Goal: Obtain resource: Obtain resource

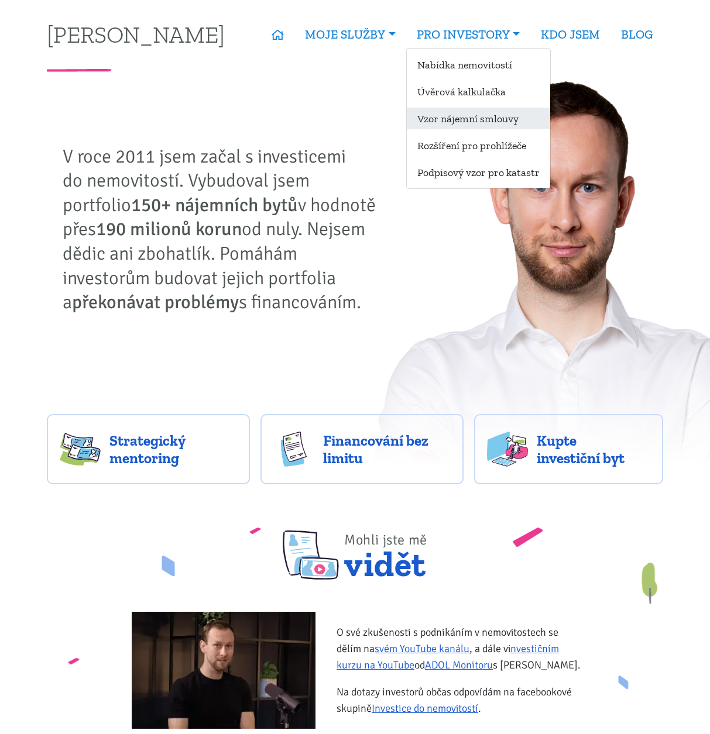
click at [473, 115] on link "Vzor nájemní smlouvy" at bounding box center [478, 119] width 143 height 22
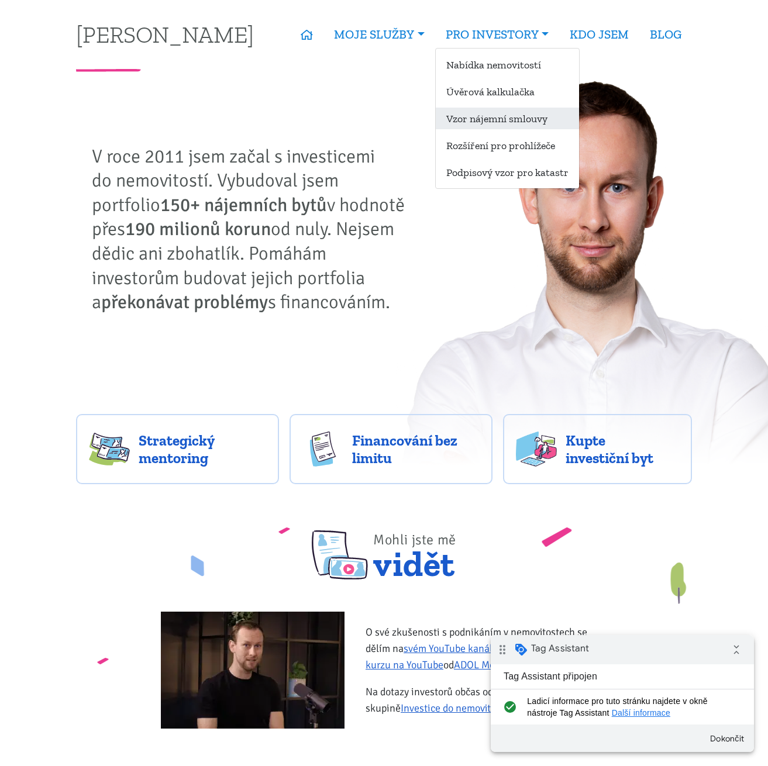
click at [538, 122] on link "Vzor nájemní smlouvy" at bounding box center [507, 119] width 143 height 22
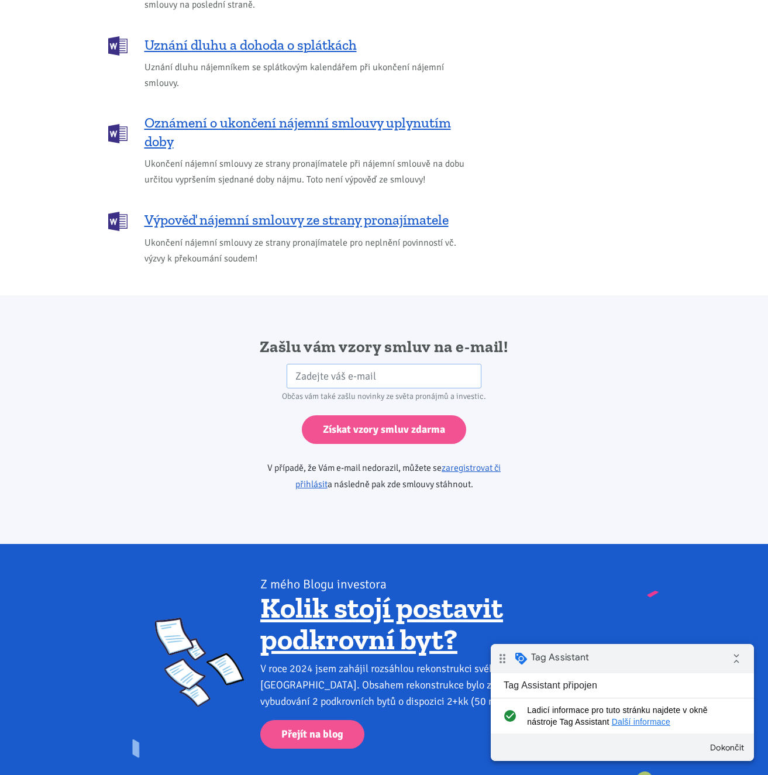
scroll to position [1814, 0]
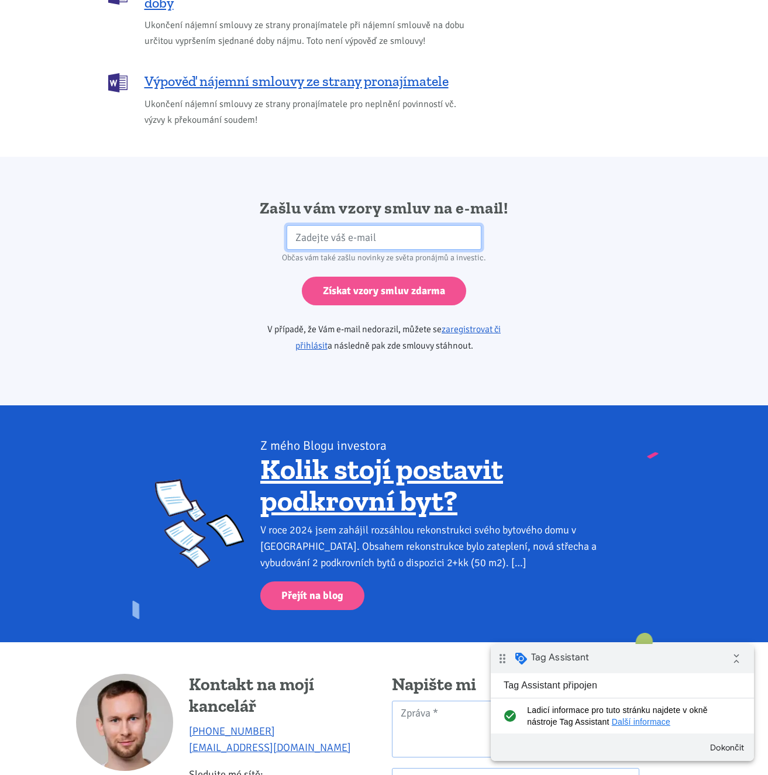
click at [427, 225] on input "email" at bounding box center [384, 237] width 195 height 25
type input "kucera@setup.cz"
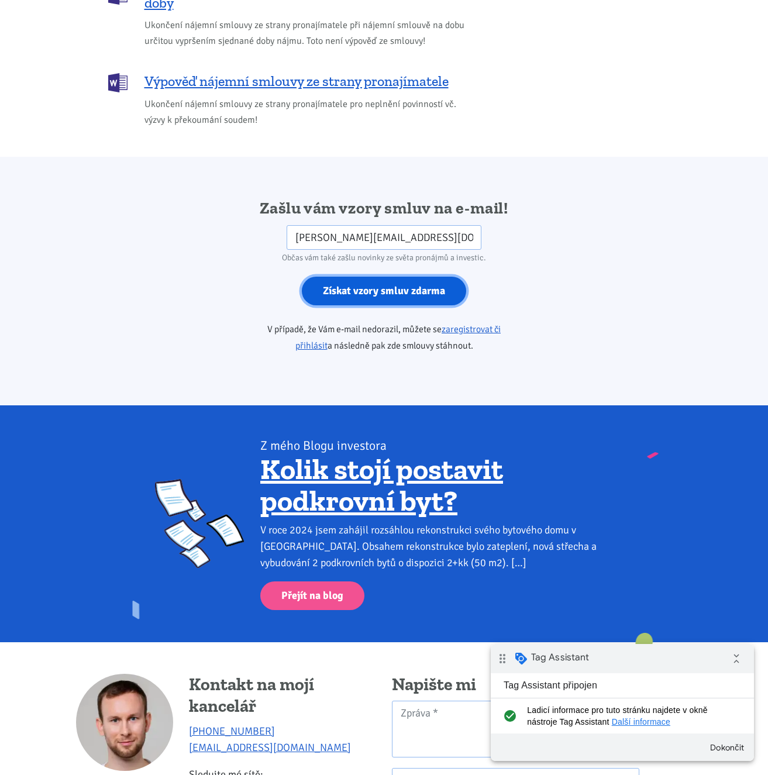
click at [376, 277] on input "Získat vzory smluv zdarma" at bounding box center [384, 291] width 164 height 29
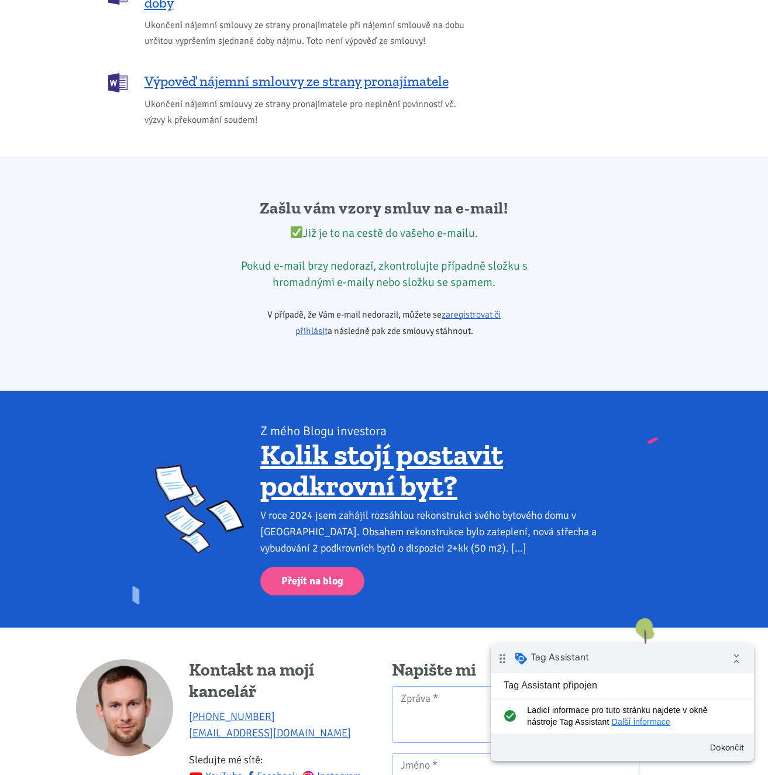
drag, startPoint x: 477, startPoint y: 266, endPoint x: 486, endPoint y: 267, distance: 9.5
click at [477, 265] on div "Již je to na cestě do vašeho e-mailu. Pokud e-mail brzy nedorazí, zkontrolujte …" at bounding box center [384, 258] width 300 height 66
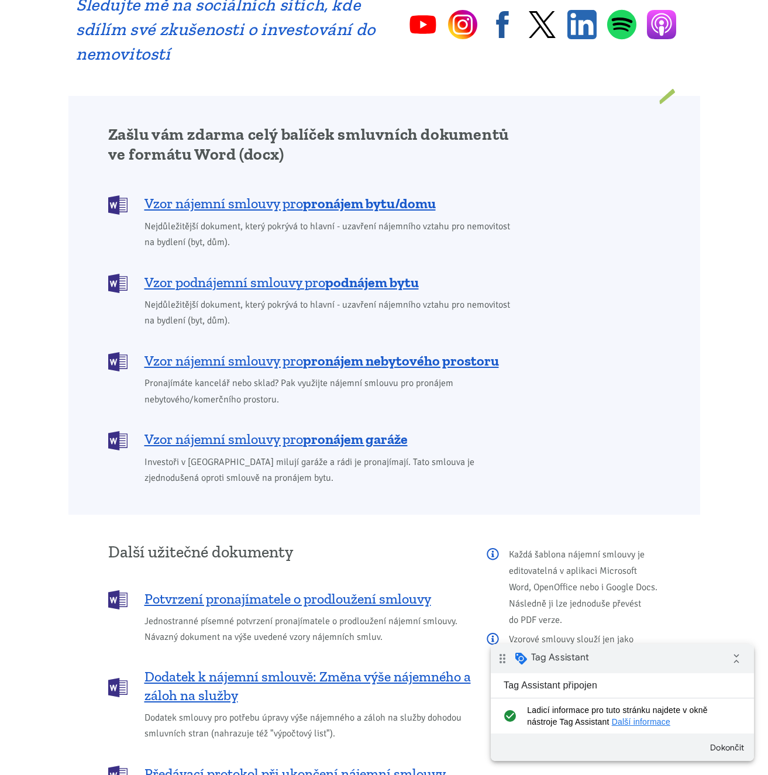
drag, startPoint x: 615, startPoint y: 328, endPoint x: 594, endPoint y: 104, distance: 225.6
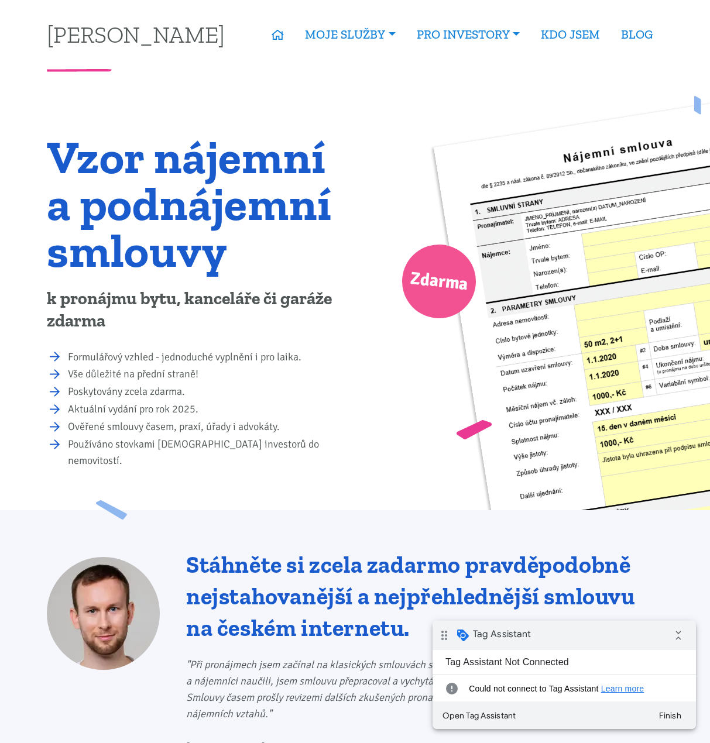
click at [251, 369] on li "Vše důležité na přední straně!" at bounding box center [207, 374] width 279 height 16
click at [237, 393] on li "Poskytovány zcela zdarma." at bounding box center [207, 392] width 279 height 16
click at [271, 106] on div "Vzor nájemní a podnájemní smlouvy Zdarma k pronájmu bytu, kanceláře či garáže z…" at bounding box center [355, 291] width 710 height 438
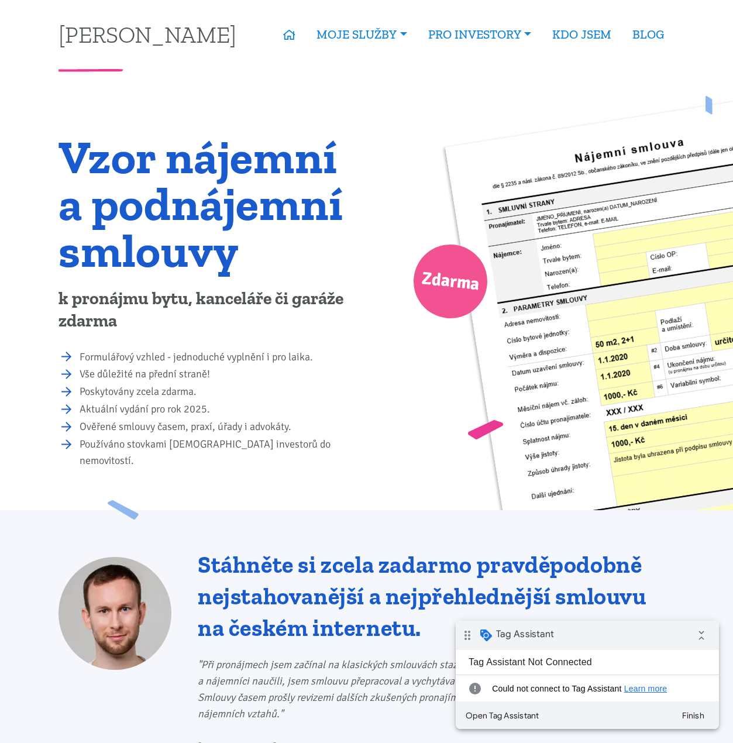
click at [311, 397] on li "Poskytovány zcela zdarma." at bounding box center [219, 392] width 279 height 16
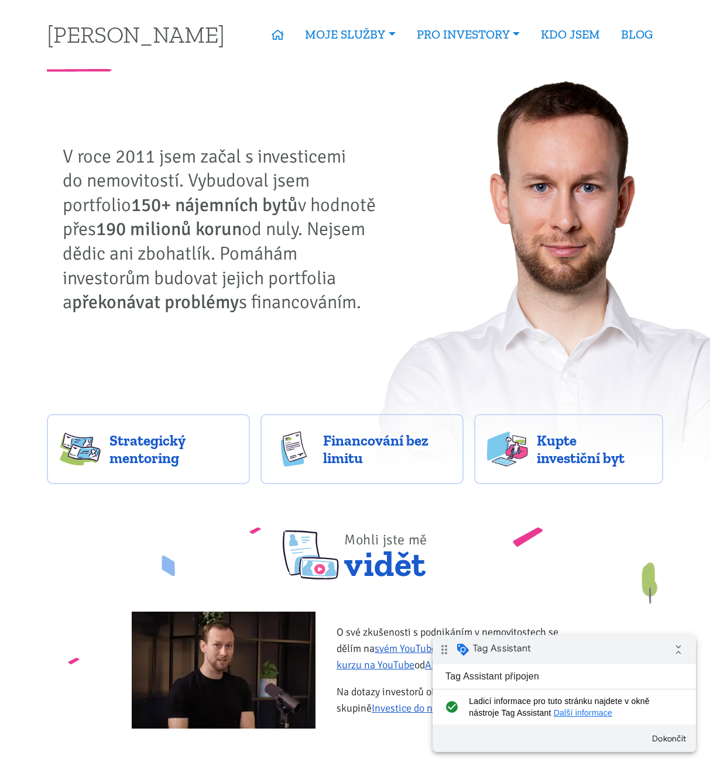
click at [239, 291] on strong "překonávat problémy" at bounding box center [155, 302] width 167 height 23
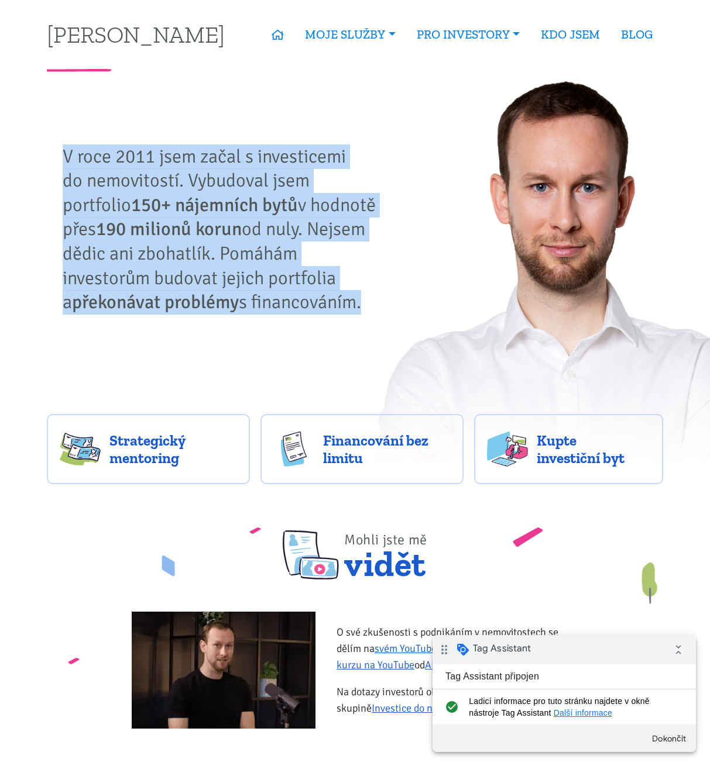
click at [239, 291] on strong "překonávat problémy" at bounding box center [155, 302] width 167 height 23
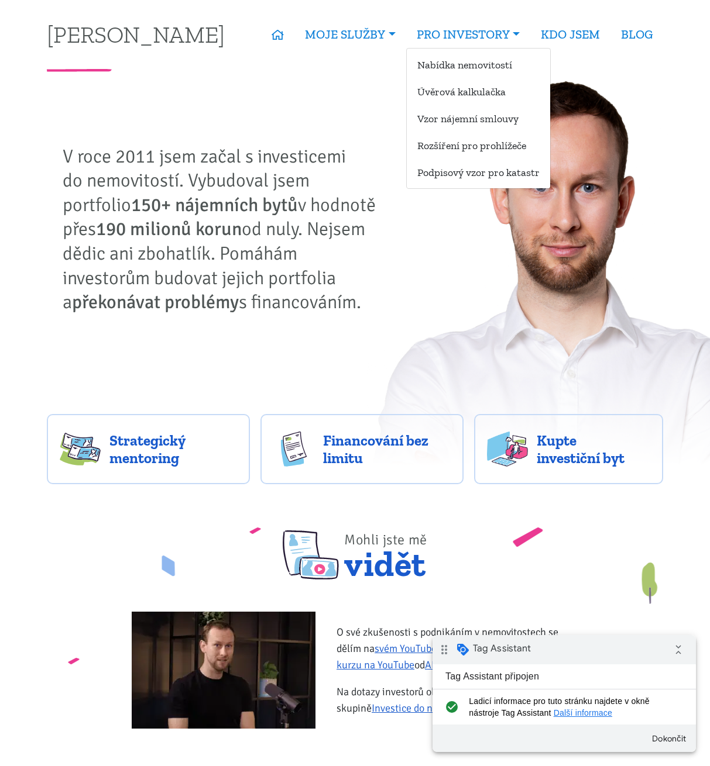
click at [482, 130] on ul "Nabídka nemovitostí Úvěrová kalkulačka Vzor nájemní smlouvy Rozšíření pro prohl…" at bounding box center [478, 118] width 145 height 141
click at [482, 128] on link "Vzor nájemní smlouvy" at bounding box center [478, 119] width 143 height 22
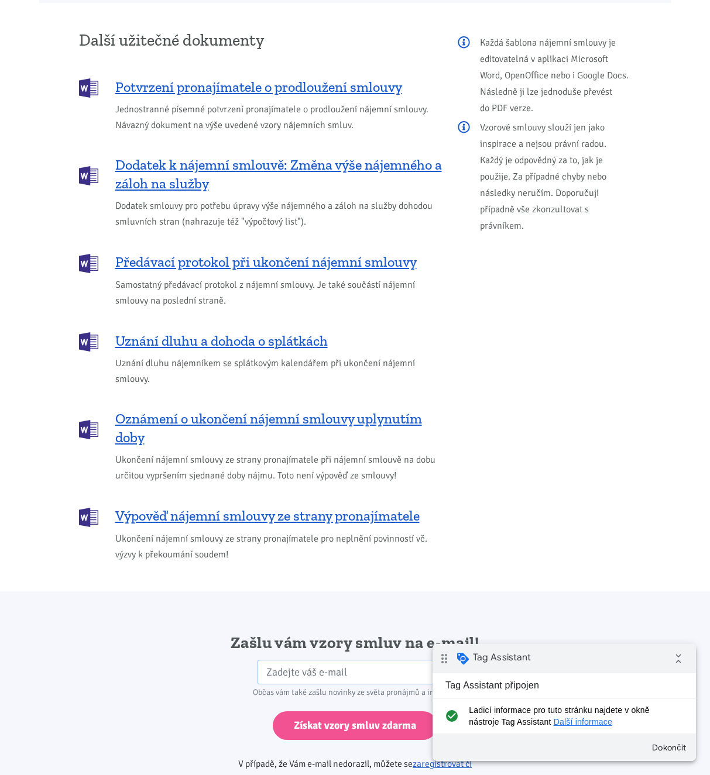
scroll to position [1638, 0]
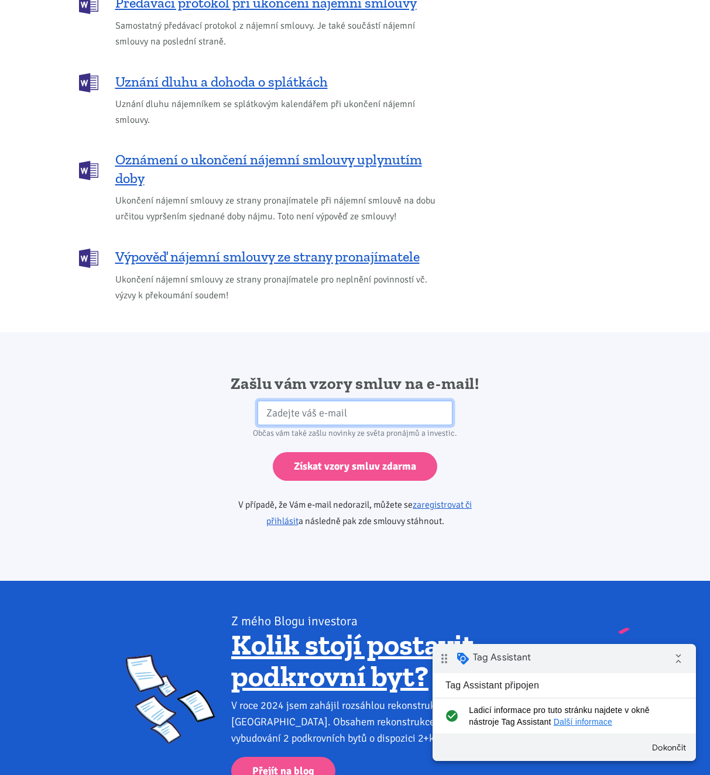
click at [403, 407] on input "email" at bounding box center [354, 413] width 195 height 25
type input "kucera@setup.cz"
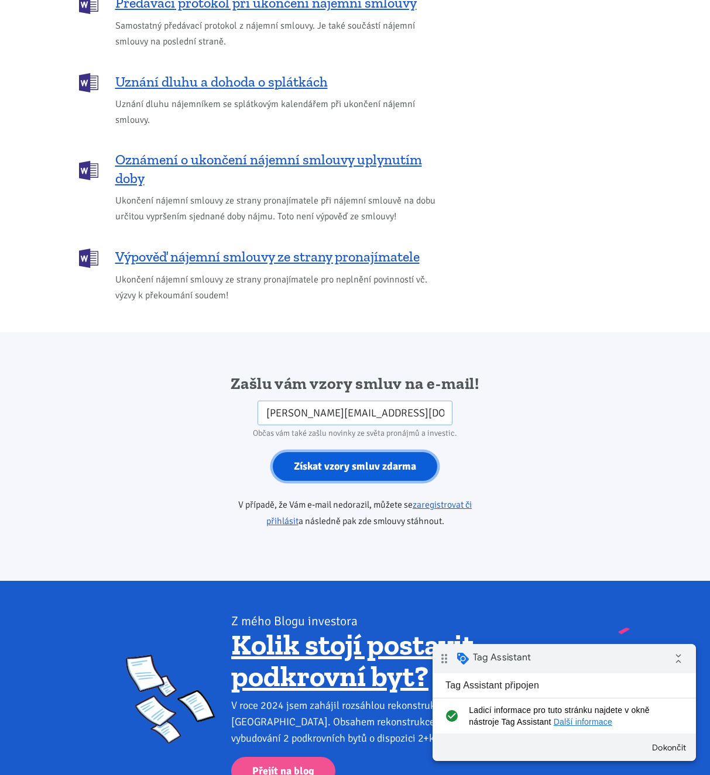
click at [313, 452] on input "Získat vzory smluv zdarma" at bounding box center [355, 466] width 164 height 29
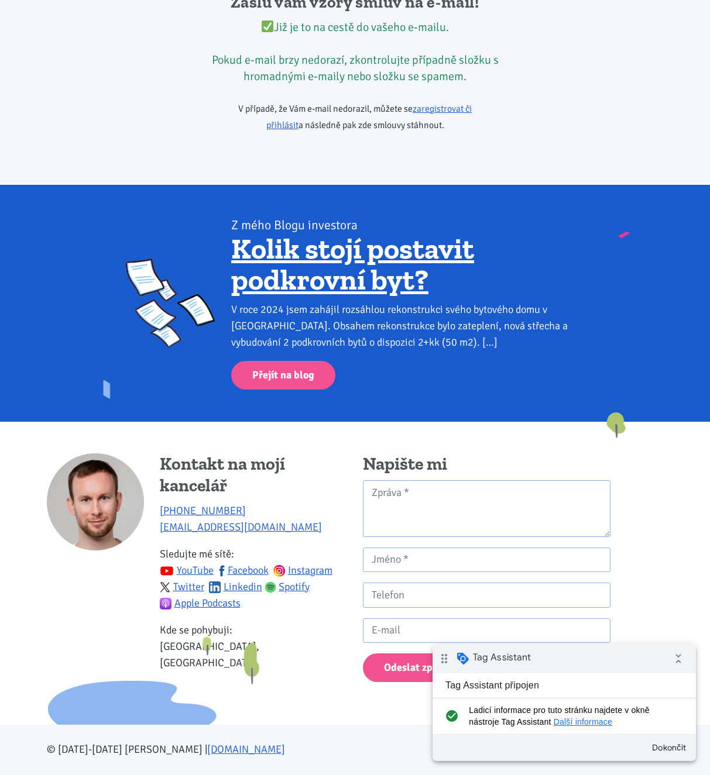
scroll to position [0, 0]
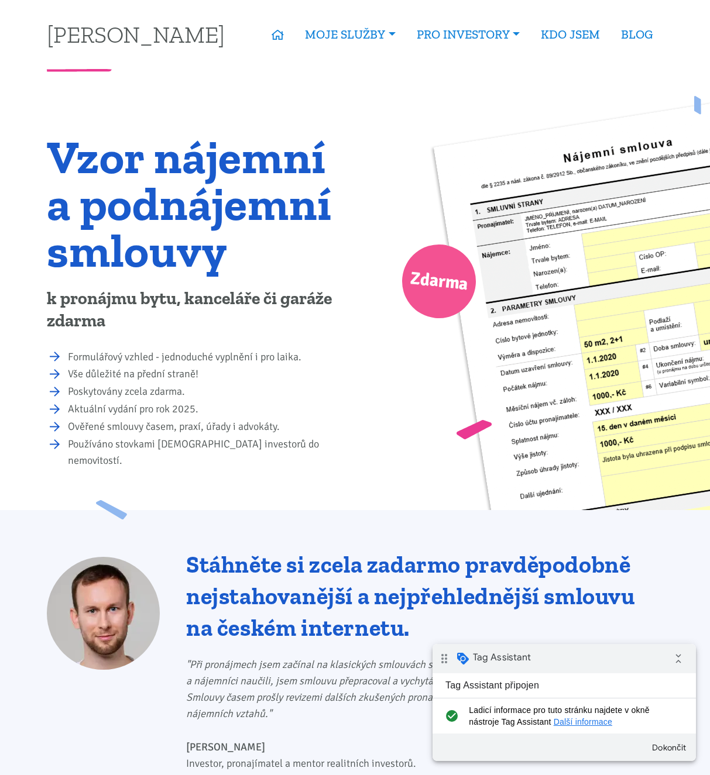
drag, startPoint x: 291, startPoint y: 617, endPoint x: 277, endPoint y: 240, distance: 377.0
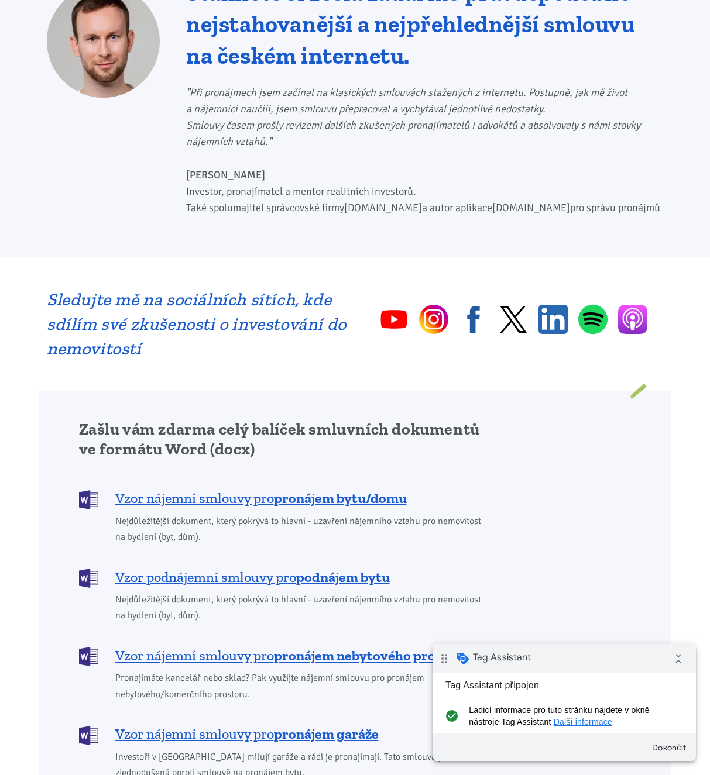
scroll to position [2028, 0]
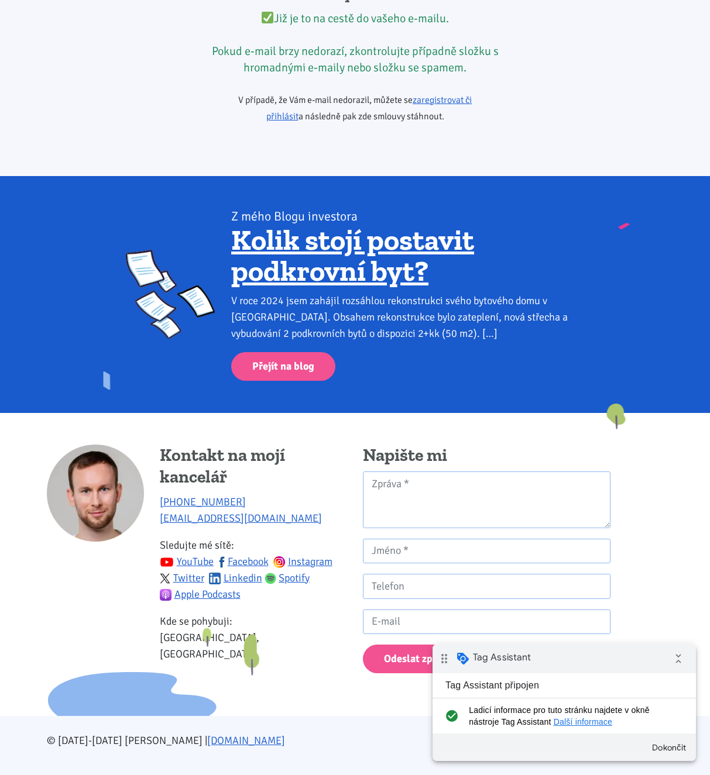
drag, startPoint x: 277, startPoint y: 240, endPoint x: 259, endPoint y: 644, distance: 404.1
click at [227, 555] on link "Facebook" at bounding box center [242, 561] width 53 height 13
drag, startPoint x: 561, startPoint y: 438, endPoint x: 531, endPoint y: 431, distance: 30.5
drag, startPoint x: 530, startPoint y: 400, endPoint x: 565, endPoint y: 443, distance: 54.9
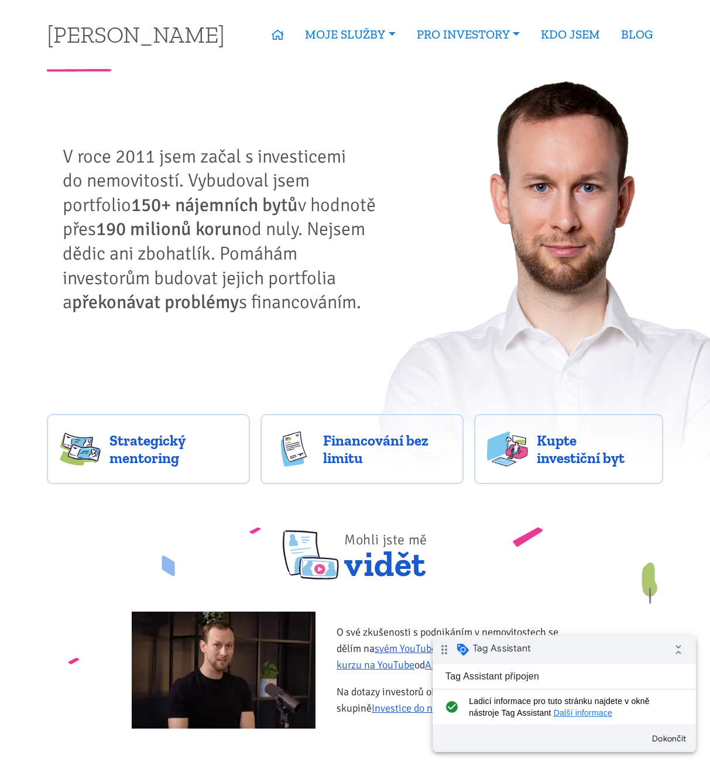
click at [384, 209] on img at bounding box center [564, 272] width 396 height 401
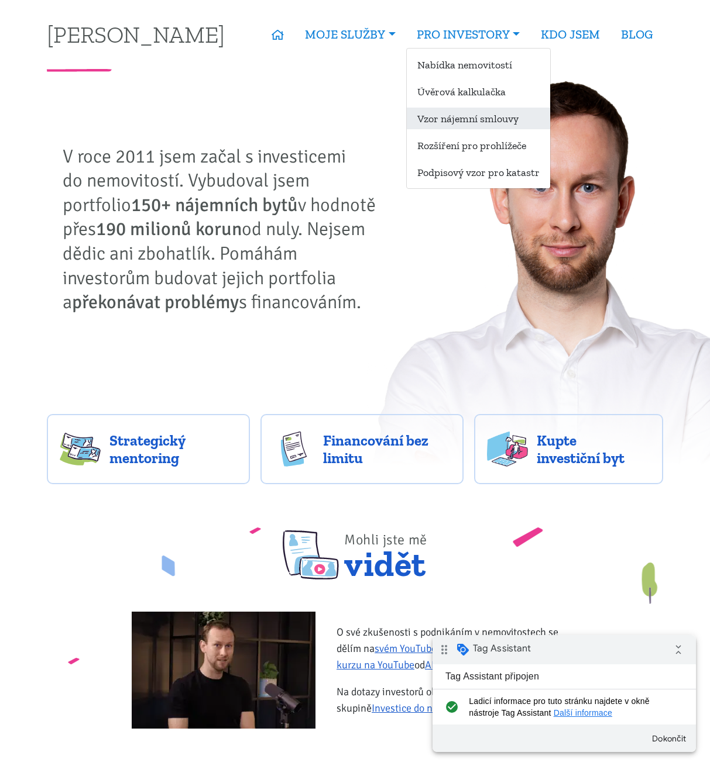
click at [478, 111] on link "Vzor nájemní smlouvy" at bounding box center [478, 119] width 143 height 22
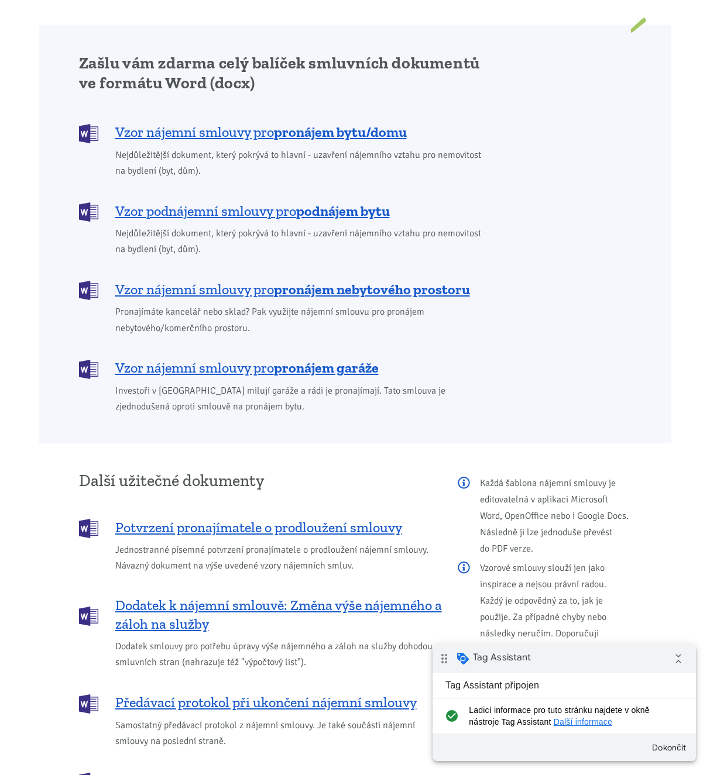
scroll to position [936, 0]
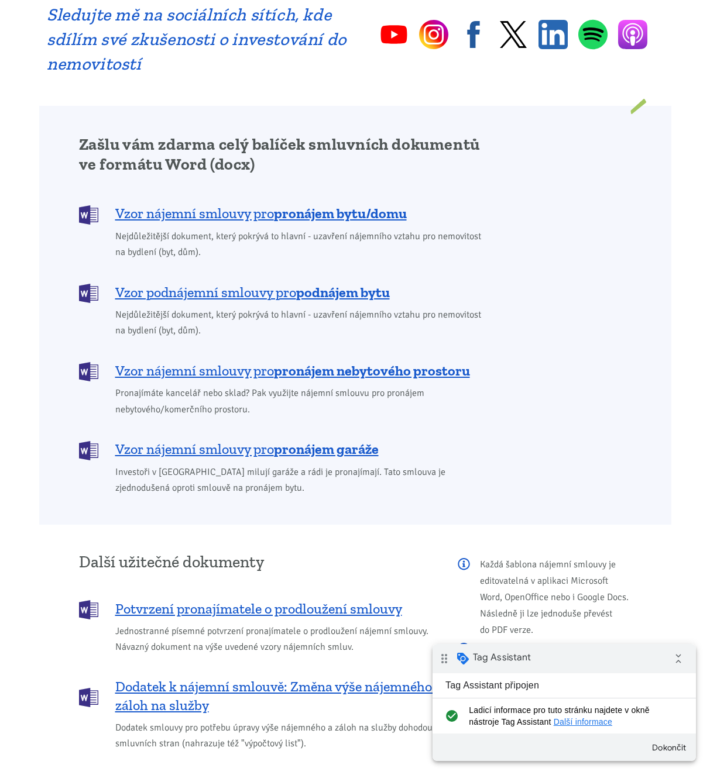
drag, startPoint x: 549, startPoint y: 380, endPoint x: 570, endPoint y: 313, distance: 70.7
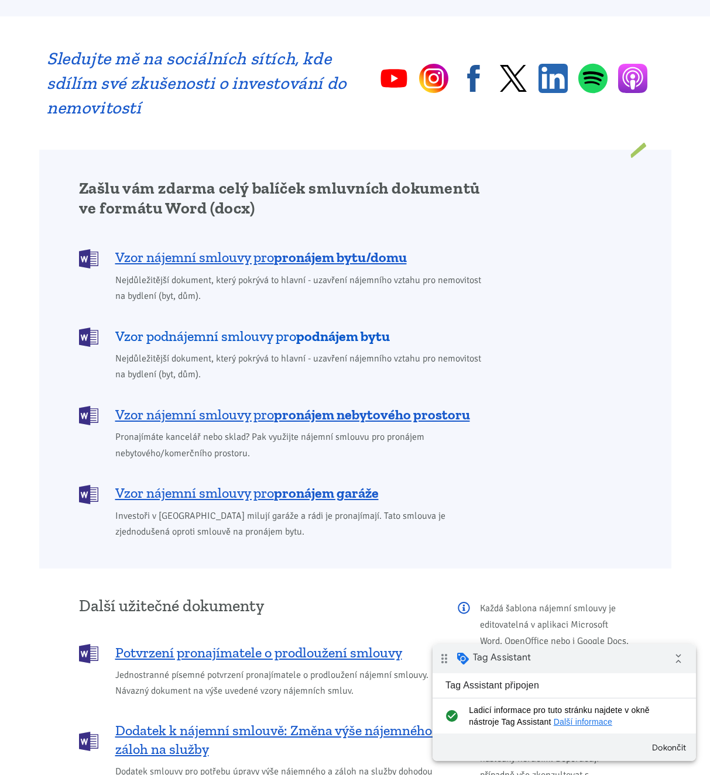
click at [151, 327] on span "Vzor podnájemní smlouvy pro podnájem bytu" at bounding box center [252, 336] width 274 height 19
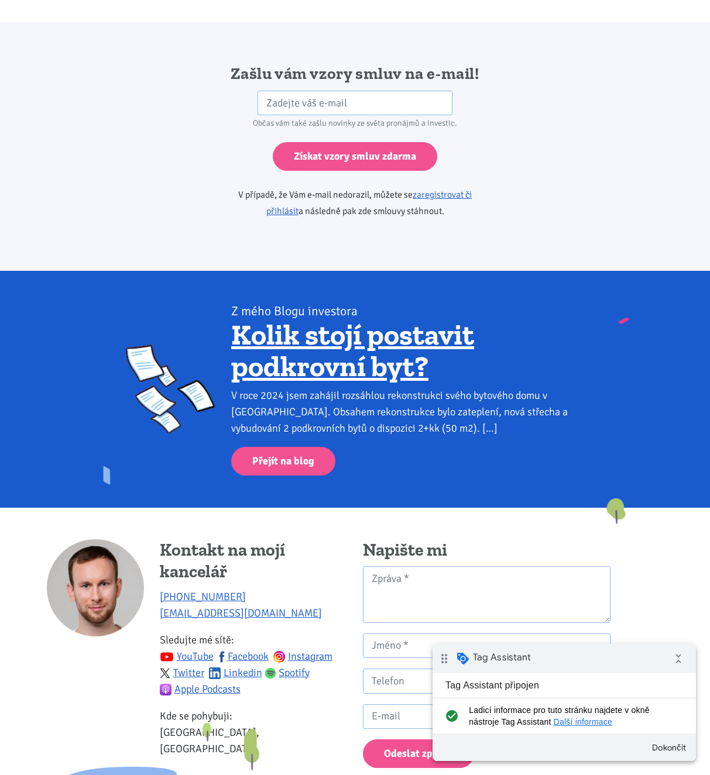
scroll to position [1954, 0]
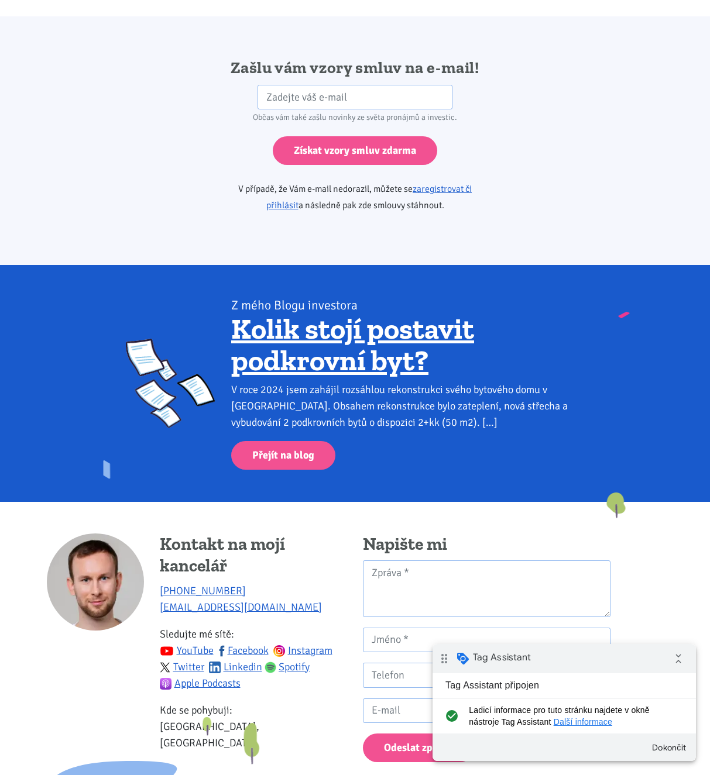
click at [591, 127] on div "Zašlu vám vzory smluv na e-mail! HP Občas vám také zašlu novinky ze světa proná…" at bounding box center [355, 140] width 632 height 167
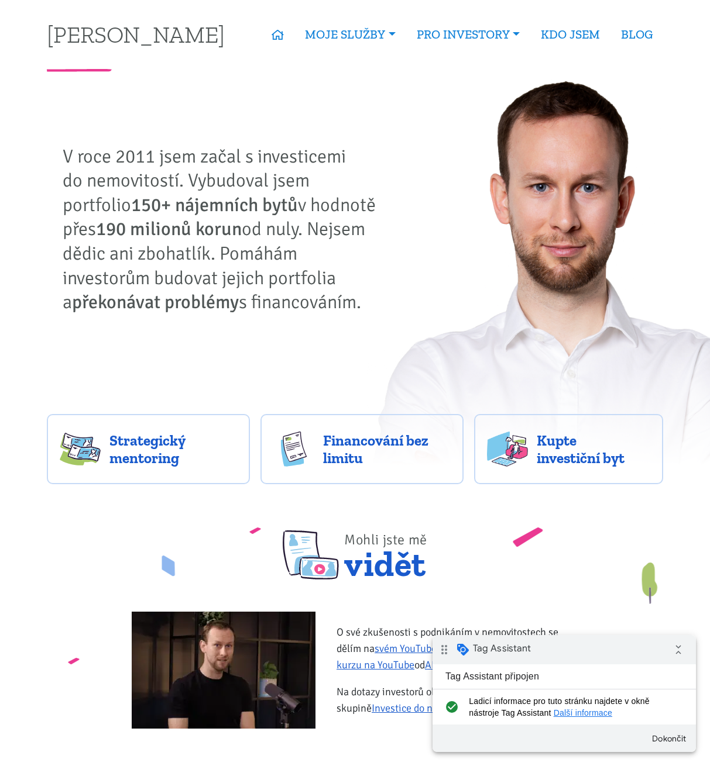
drag, startPoint x: 341, startPoint y: 284, endPoint x: 468, endPoint y: 160, distance: 178.3
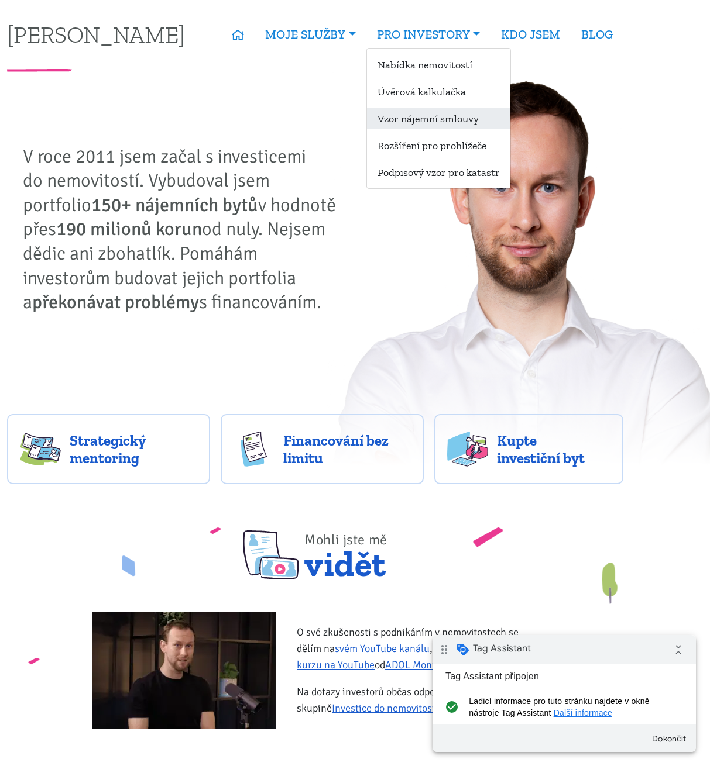
click at [438, 112] on link "Vzor nájemní smlouvy" at bounding box center [438, 119] width 143 height 22
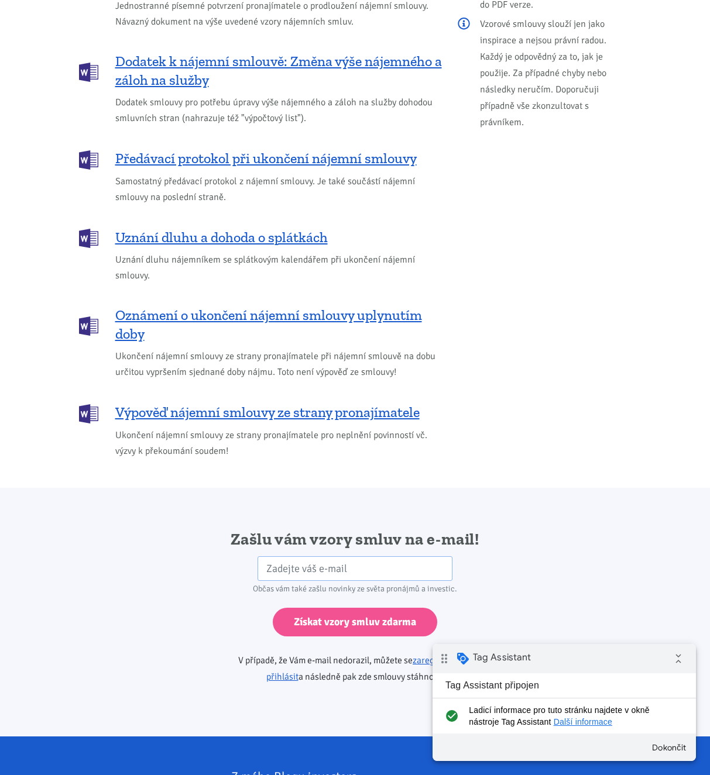
scroll to position [1463, 0]
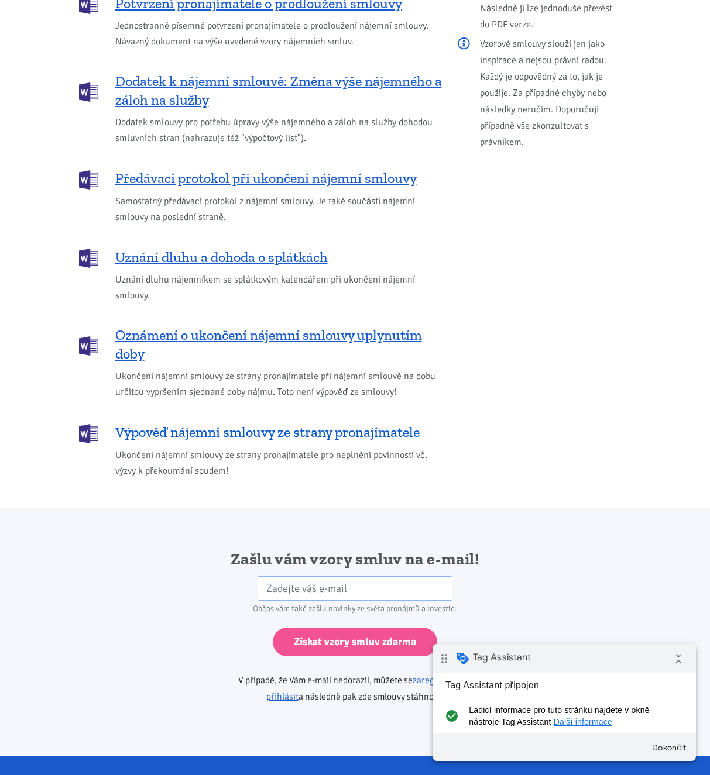
click at [247, 423] on span "Výpověď nájemní smlouvy ze strany pronajímatele" at bounding box center [267, 432] width 304 height 19
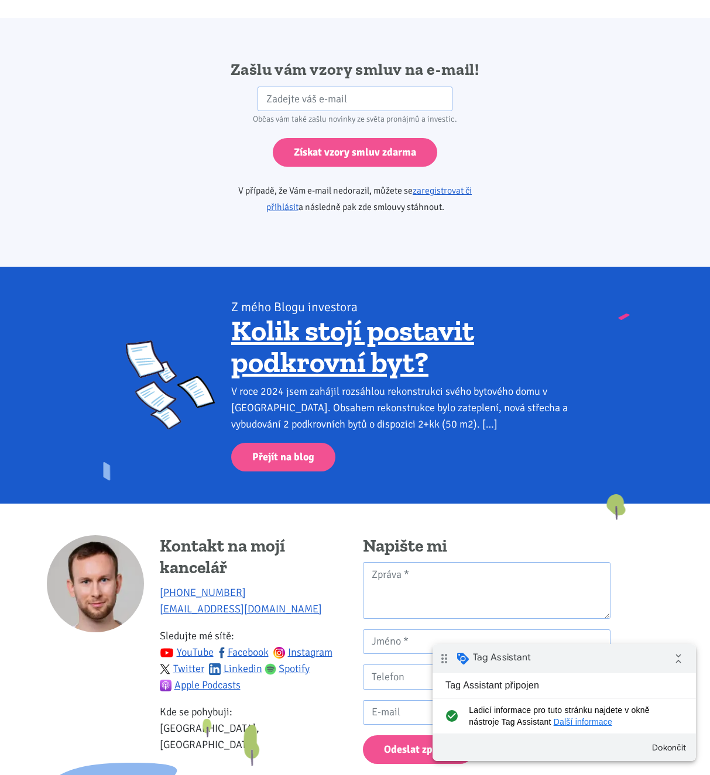
scroll to position [1954, 0]
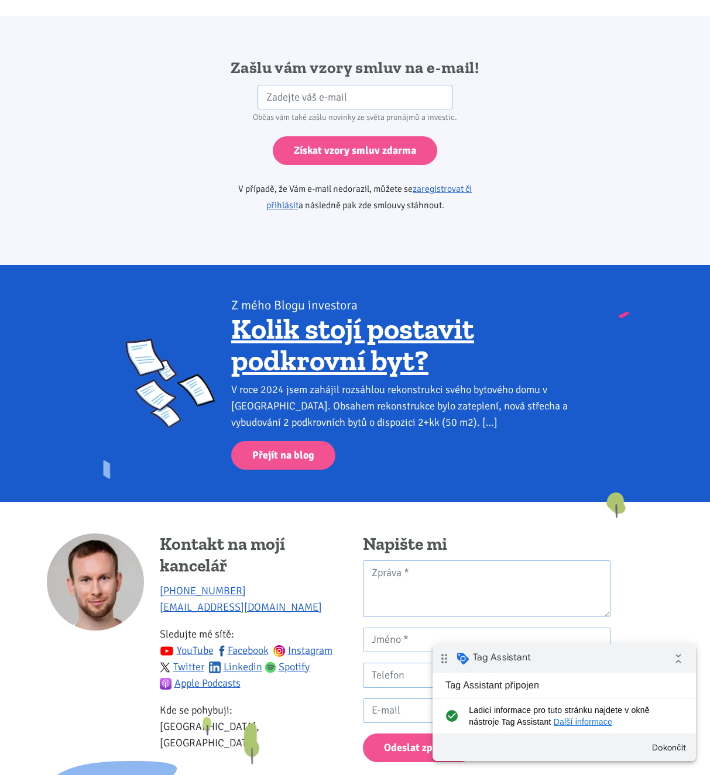
click at [127, 302] on div "Z mého Blogu investora" at bounding box center [170, 383] width 105 height 173
click at [101, 297] on div "Z mého Blogu investora Z mého Blogu investora Kolik stojí postavit podkrovní by…" at bounding box center [355, 383] width 632 height 173
click at [163, 173] on div "Zašlu vám vzory smluv na e-mail! HP Občas vám také zašlu novinky ze světa proná…" at bounding box center [355, 140] width 632 height 167
click at [109, 201] on div "Zašlu vám vzory smluv na e-mail! HP Občas vám také zašlu novinky ze světa proná…" at bounding box center [355, 140] width 632 height 167
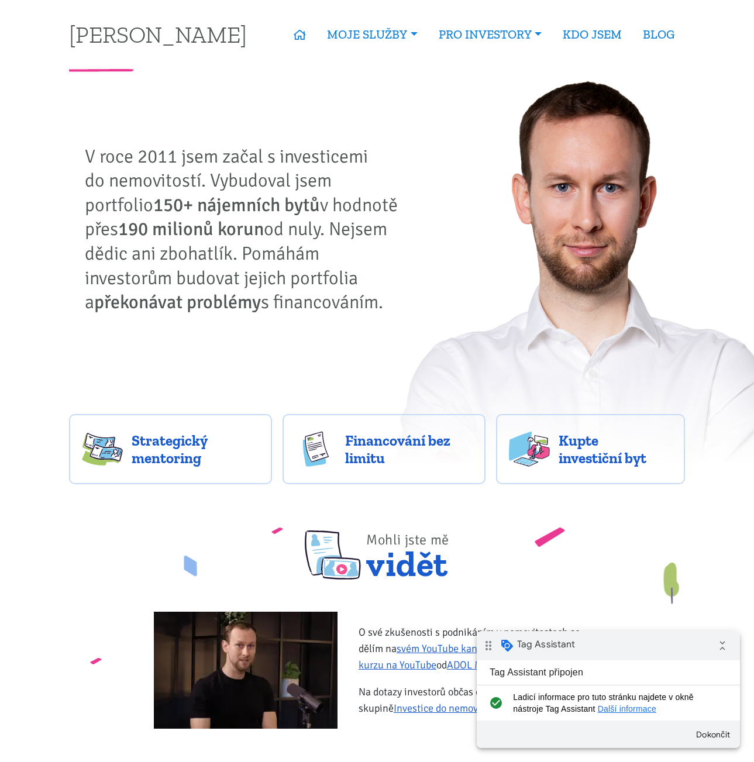
click at [392, 263] on img at bounding box center [586, 272] width 396 height 401
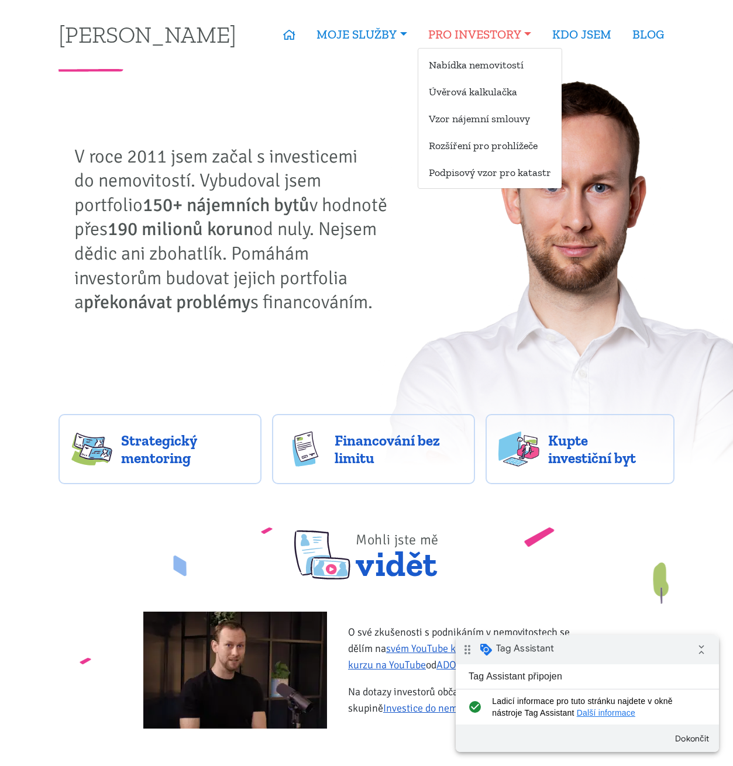
click at [482, 27] on link "PRO INVESTORY" at bounding box center [480, 34] width 124 height 27
click at [468, 118] on link "Vzor nájemní smlouvy" at bounding box center [489, 119] width 143 height 22
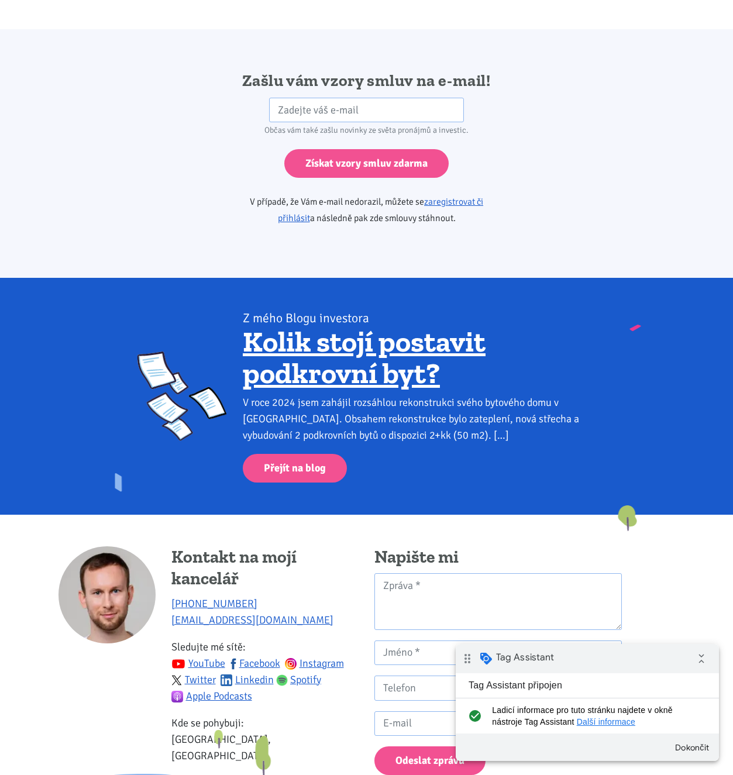
scroll to position [1751, 0]
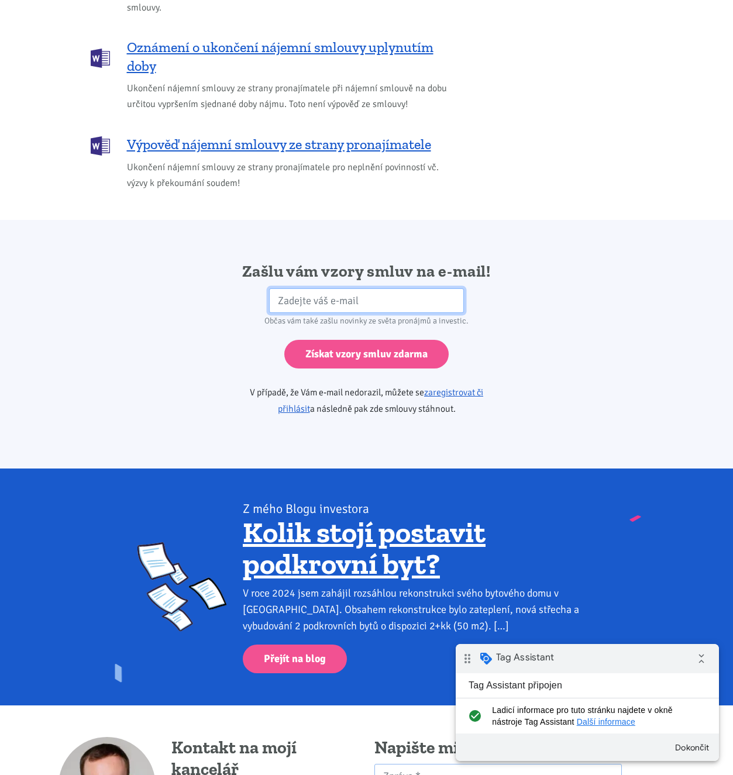
drag, startPoint x: 387, startPoint y: 271, endPoint x: 387, endPoint y: 278, distance: 7.0
click at [387, 288] on input "email" at bounding box center [366, 300] width 195 height 25
type input "[PERSON_NAME][EMAIL_ADDRESS][DOMAIN_NAME]"
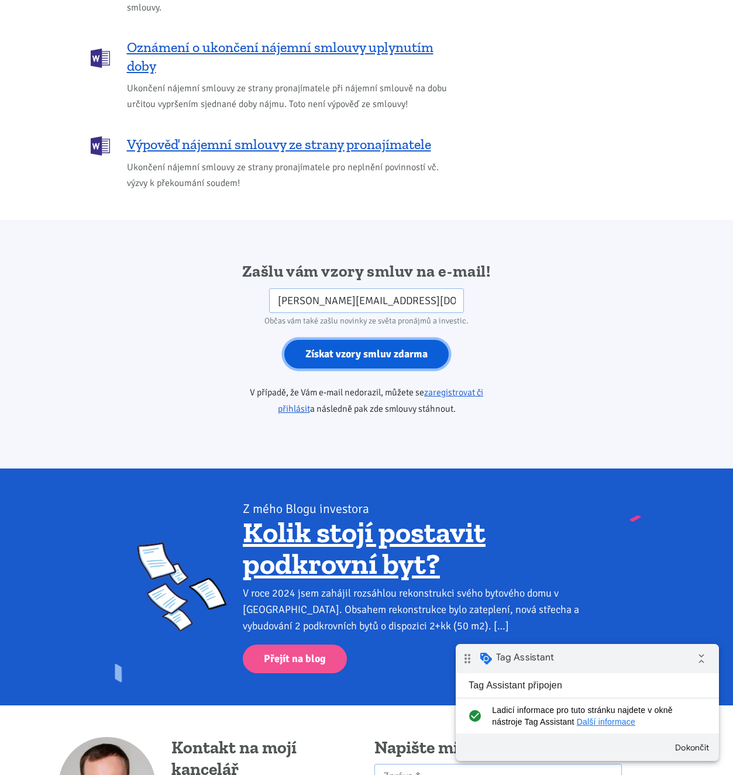
click at [339, 340] on input "Získat vzory smluv zdarma" at bounding box center [366, 354] width 164 height 29
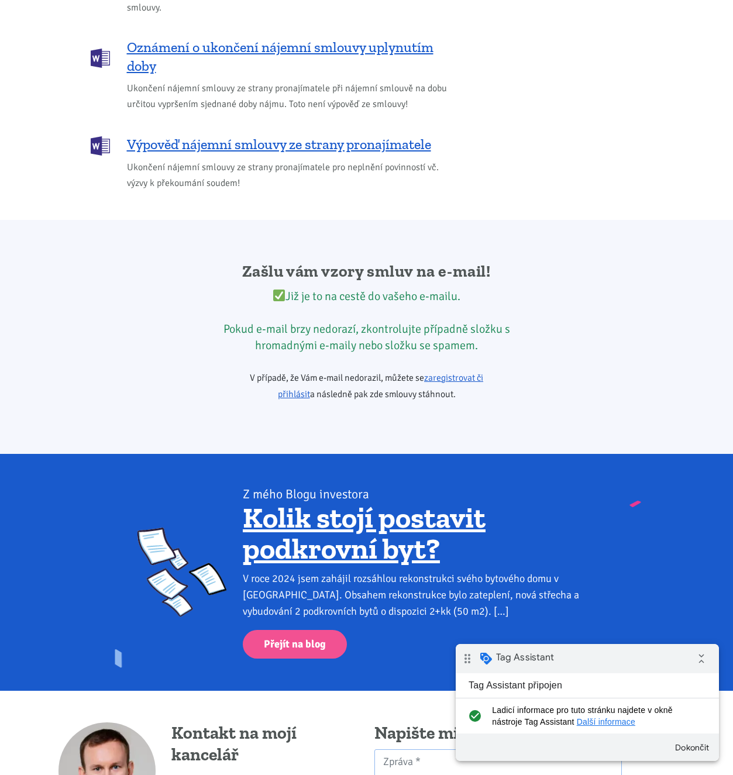
click at [164, 391] on div "Zašlu vám vzory smluv na e-mail! Již je to na cestě do vašeho e-mailu. Pokud e-…" at bounding box center [367, 337] width 632 height 152
drag, startPoint x: 157, startPoint y: 372, endPoint x: 270, endPoint y: 441, distance: 132.8
